Goal: Task Accomplishment & Management: Manage account settings

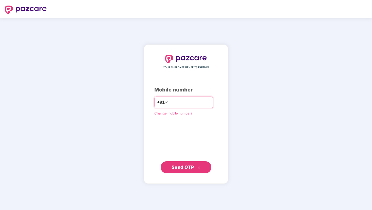
click at [180, 103] on input "number" at bounding box center [190, 102] width 42 height 8
type input "**********"
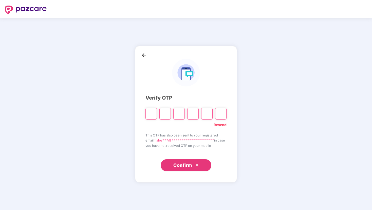
type input "*"
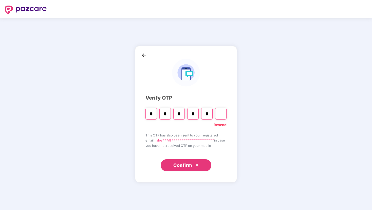
type input "*"
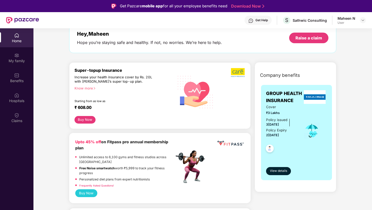
scroll to position [30, 0]
click at [278, 171] on span "View details" at bounding box center [278, 171] width 17 height 5
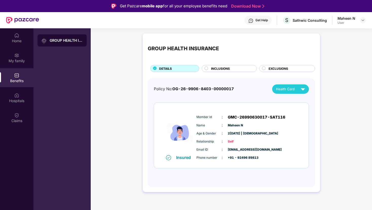
click at [230, 71] on div "INCLUSIONS" at bounding box center [230, 69] width 45 height 6
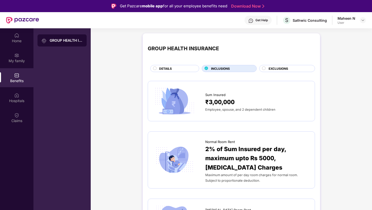
click at [291, 68] on div "EXCLUSIONS" at bounding box center [289, 69] width 46 height 6
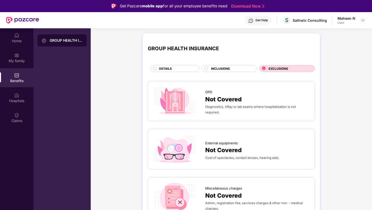
click at [235, 72] on div "INCLUSIONS" at bounding box center [229, 68] width 55 height 7
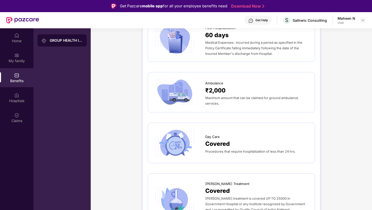
scroll to position [177, 0]
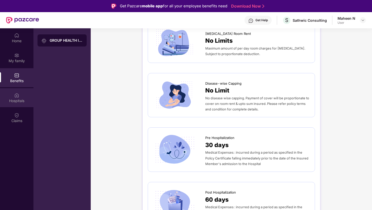
click at [22, 92] on div "Hospitals" at bounding box center [16, 97] width 33 height 19
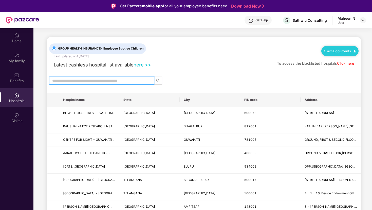
click at [107, 79] on input "text" at bounding box center [99, 81] width 95 height 6
type input "*********"
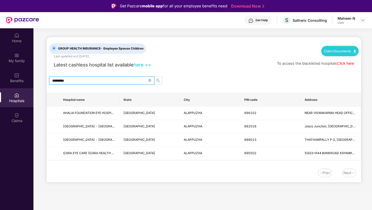
click at [145, 63] on link "here >>" at bounding box center [141, 65] width 17 height 6
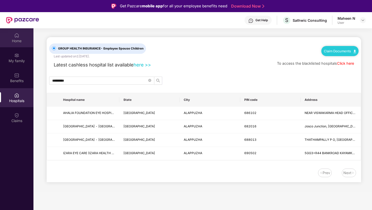
click at [11, 41] on div "Home" at bounding box center [16, 40] width 33 height 5
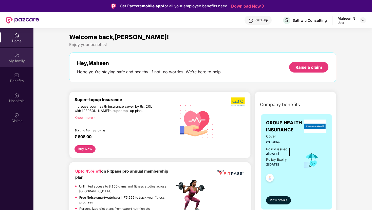
click at [21, 62] on div "My family" at bounding box center [16, 60] width 33 height 5
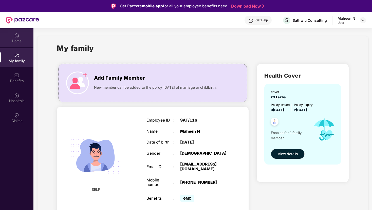
click at [15, 36] on img at bounding box center [16, 35] width 5 height 5
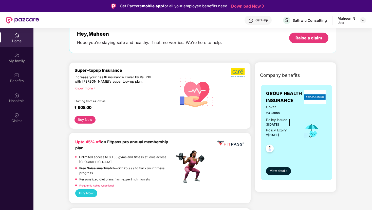
scroll to position [34, 0]
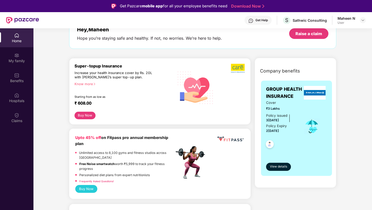
click at [89, 116] on button "Buy Now" at bounding box center [84, 116] width 21 height 8
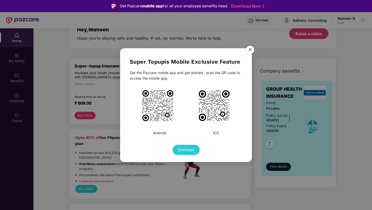
click at [250, 49] on img "Close" at bounding box center [250, 51] width 14 height 14
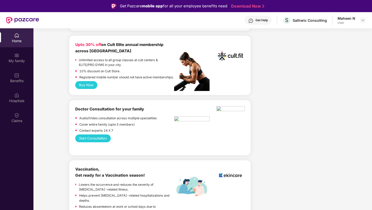
scroll to position [0, 0]
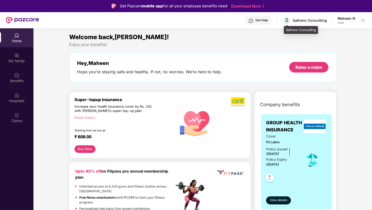
click at [300, 20] on div "Sathwic Consulting" at bounding box center [309, 20] width 34 height 5
click at [350, 24] on div "User" at bounding box center [346, 23] width 18 height 4
click at [363, 17] on div at bounding box center [362, 20] width 6 height 6
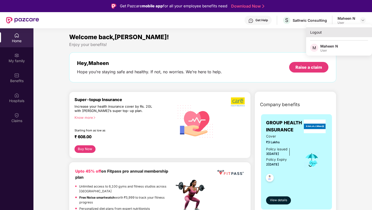
click at [320, 31] on div "Logout" at bounding box center [339, 32] width 66 height 10
